Goal: Find specific page/section: Find specific page/section

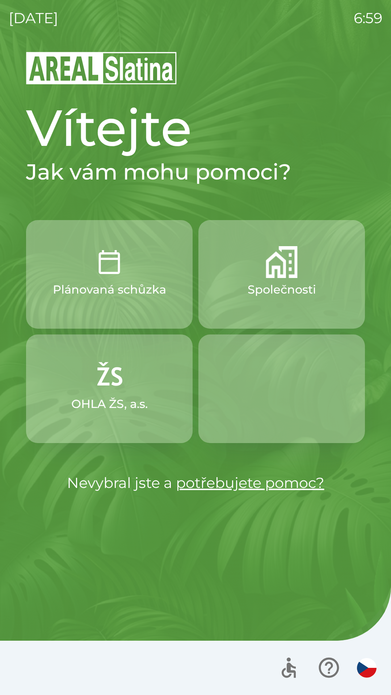
click at [389, 2] on div "[DATE] 6:59 Vítejte Jak vám mohu pomoci? Plánovaná schůzka Společnosti OHLA ŽS,…" at bounding box center [195, 347] width 391 height 695
click at [2, 694] on div at bounding box center [195, 667] width 391 height 54
click at [272, 282] on p "Společnosti" at bounding box center [281, 289] width 68 height 17
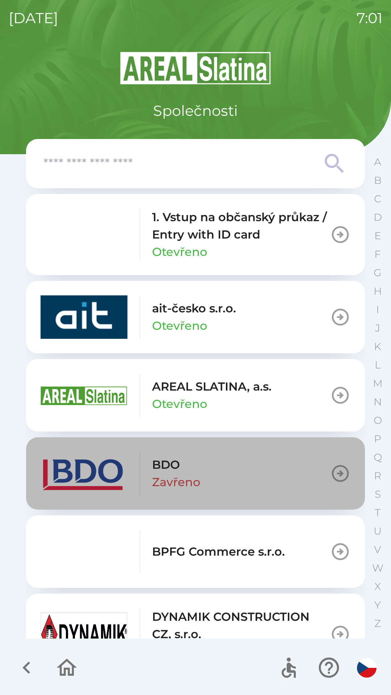
click at [291, 473] on button "BDO Zavřeno" at bounding box center [195, 473] width 339 height 72
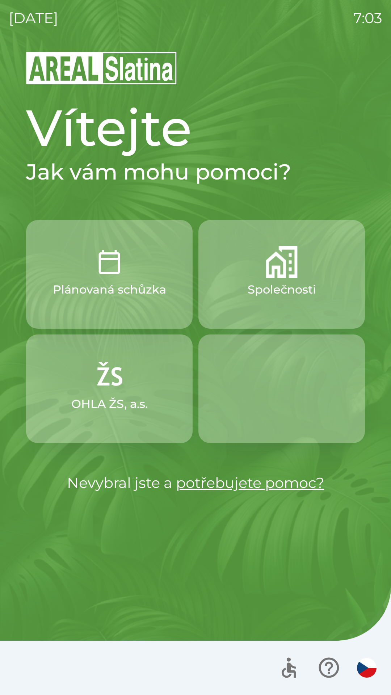
click at [299, 293] on p "Společnosti" at bounding box center [281, 289] width 68 height 17
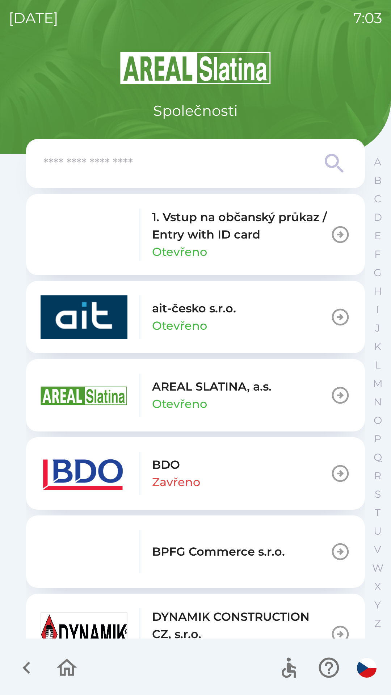
click at [259, 472] on button "BDO Zavřeno" at bounding box center [195, 473] width 339 height 72
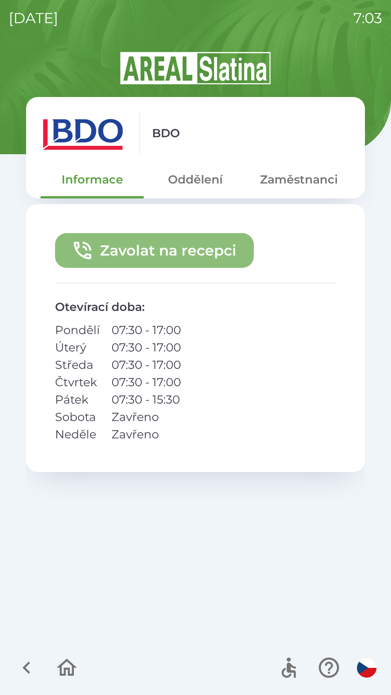
click at [140, 251] on button "Zavolat na recepci" at bounding box center [154, 250] width 199 height 35
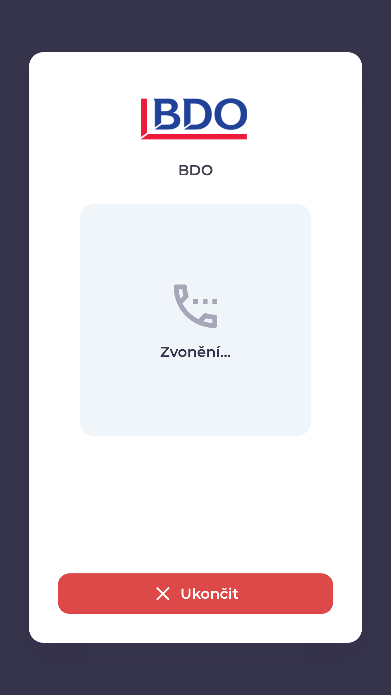
click at [210, 595] on button "Ukončit" at bounding box center [195, 593] width 275 height 41
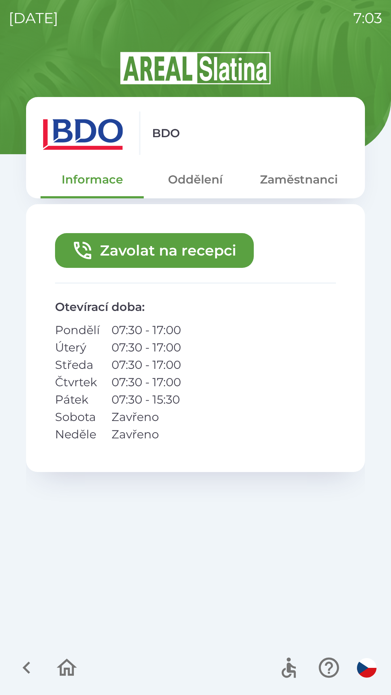
click at [300, 179] on button "Zaměstnanci" at bounding box center [298, 179] width 103 height 26
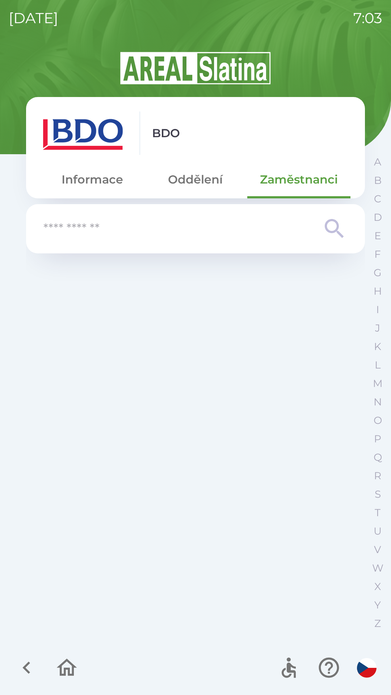
click at [188, 177] on button "Oddělení" at bounding box center [195, 179] width 103 height 26
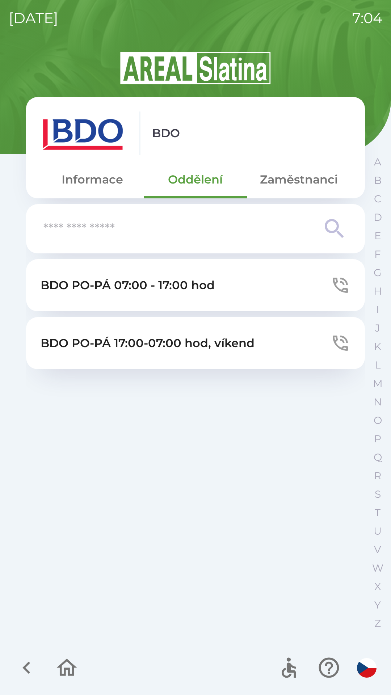
click at [27, 670] on icon "button" at bounding box center [26, 667] width 8 height 12
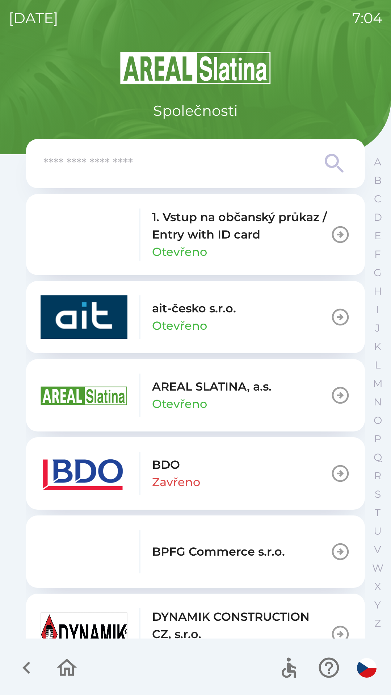
click at [22, 670] on icon "button" at bounding box center [26, 667] width 24 height 24
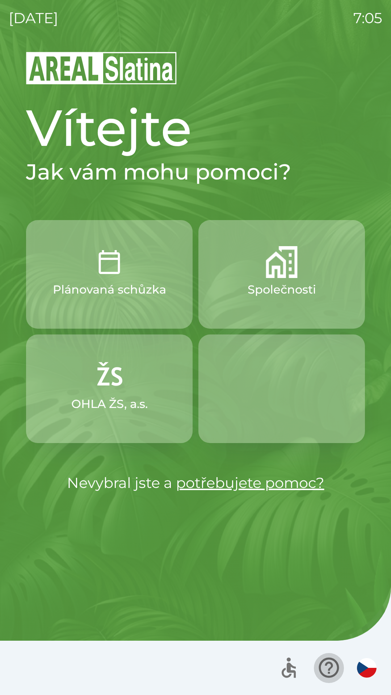
click at [322, 663] on icon "button" at bounding box center [328, 667] width 20 height 20
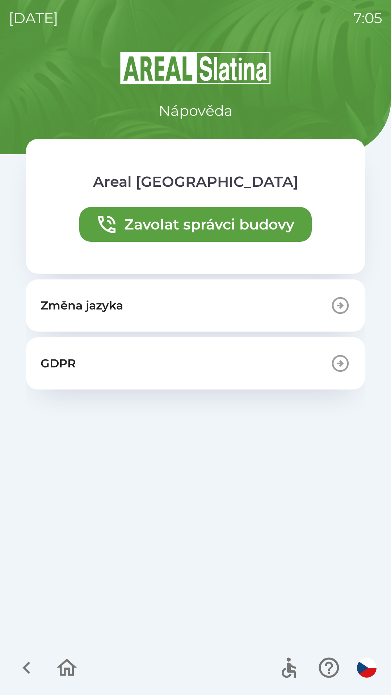
click at [66, 665] on icon "button" at bounding box center [67, 667] width 24 height 24
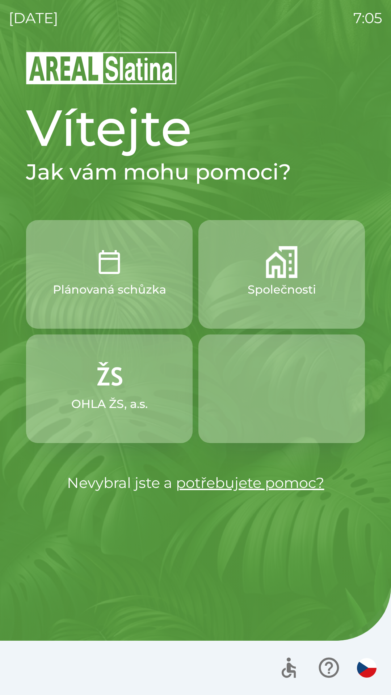
click at [218, 486] on link "potřebujete pomoc?" at bounding box center [250, 483] width 148 height 18
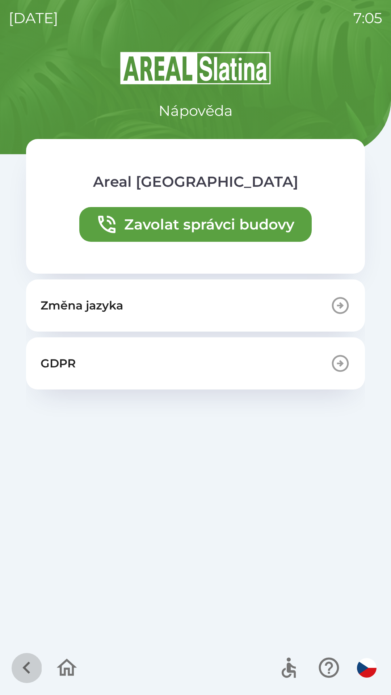
click at [22, 664] on icon "button" at bounding box center [26, 667] width 24 height 24
